Goal: Information Seeking & Learning: Learn about a topic

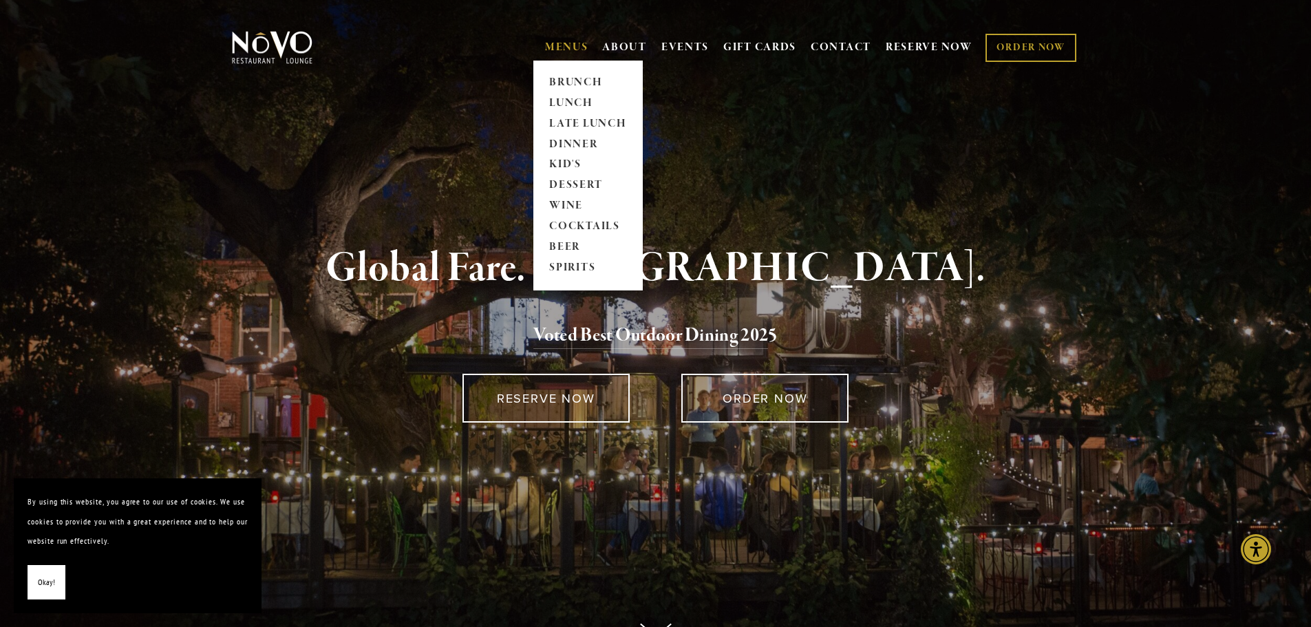
click at [574, 49] on link "MENUS" at bounding box center [566, 48] width 43 height 14
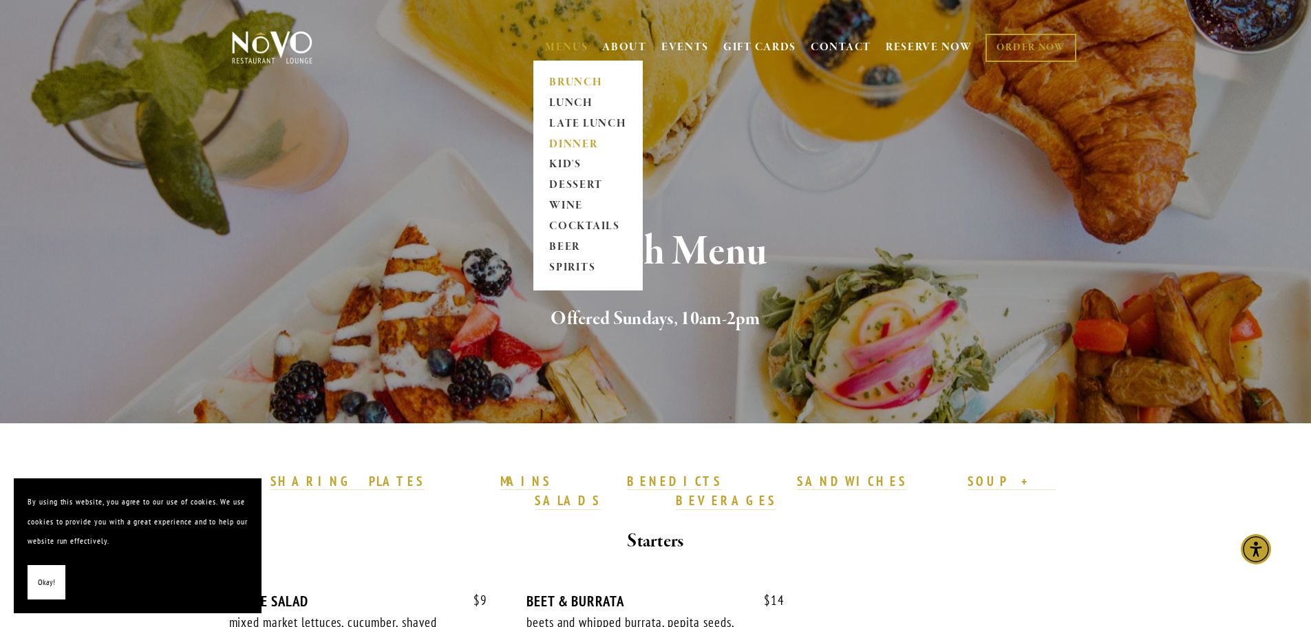
click at [581, 139] on link "DINNER" at bounding box center [588, 144] width 86 height 21
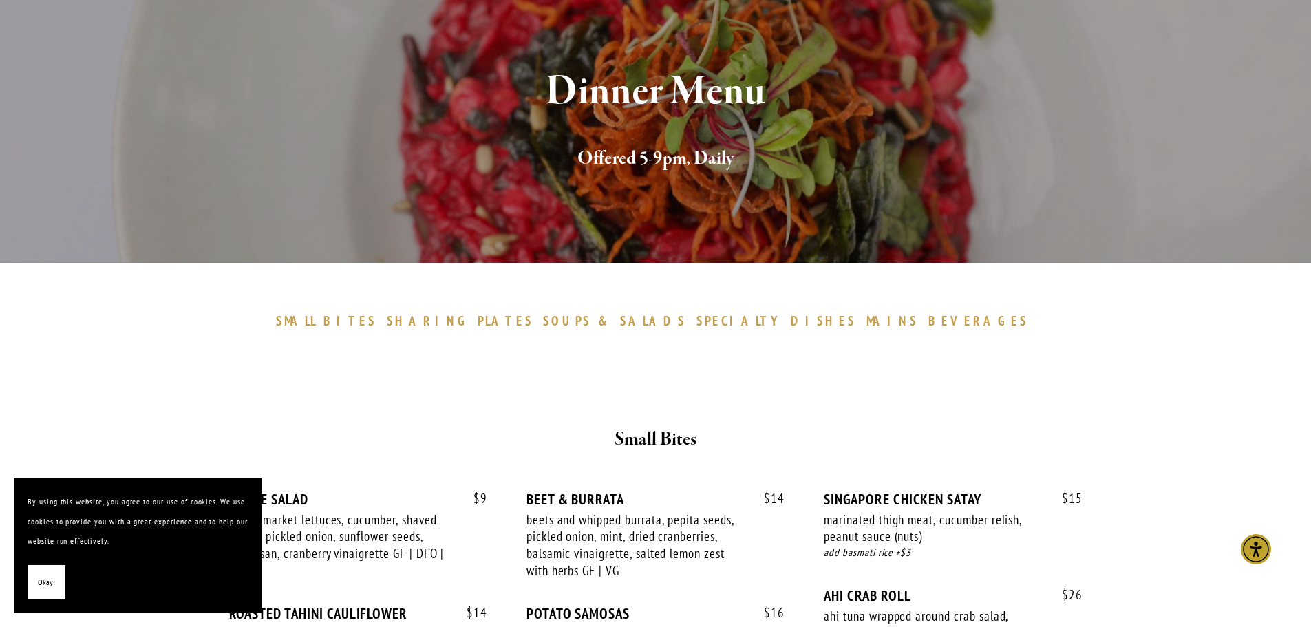
scroll to position [206, 0]
